Goal: Find specific page/section: Find specific page/section

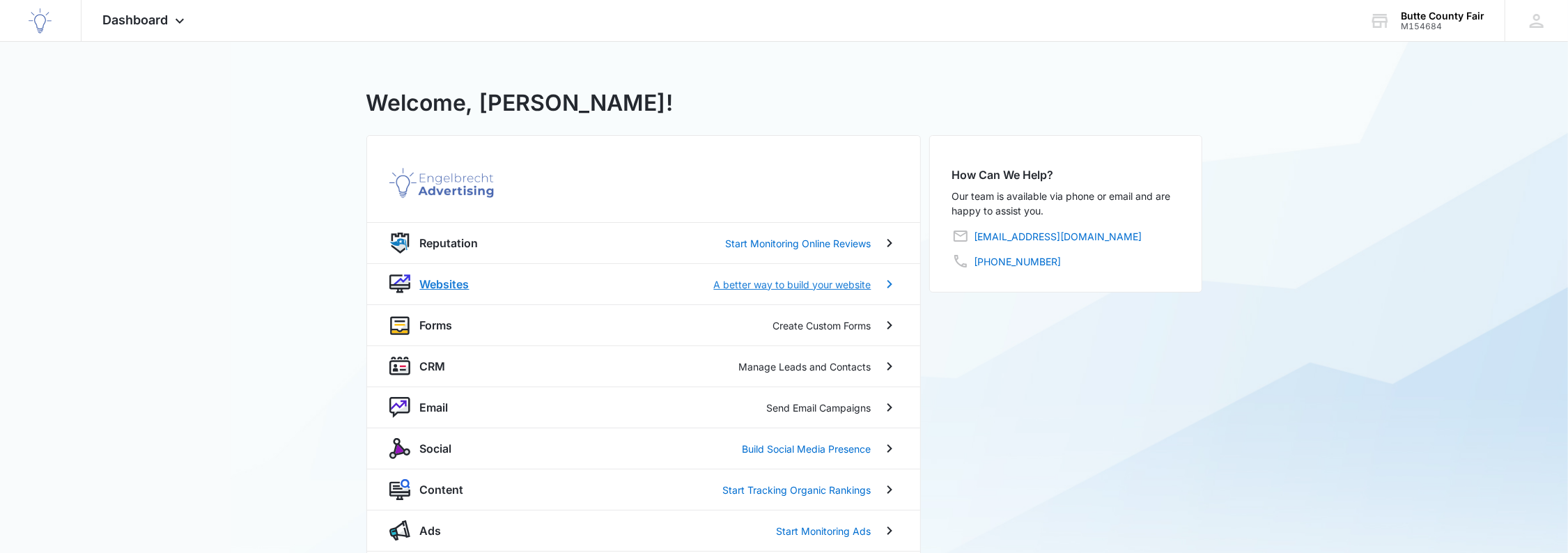
click at [441, 277] on p "Websites" at bounding box center [445, 284] width 50 height 17
click at [455, 285] on p "Websites" at bounding box center [445, 284] width 50 height 17
